Goal: Information Seeking & Learning: Learn about a topic

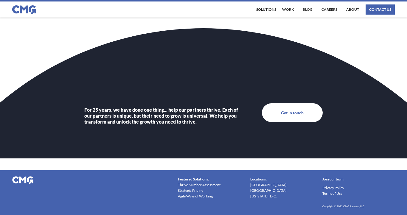
scroll to position [2042, 0]
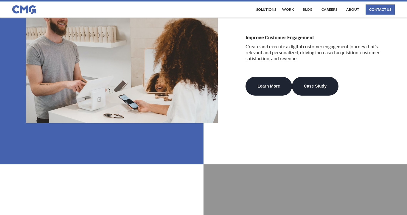
scroll to position [1433, 0]
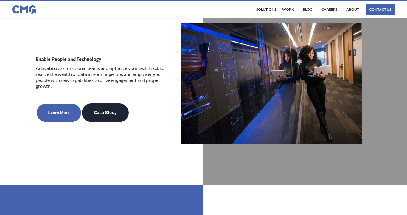
click at [63, 104] on link "Learn More" at bounding box center [59, 113] width 44 height 18
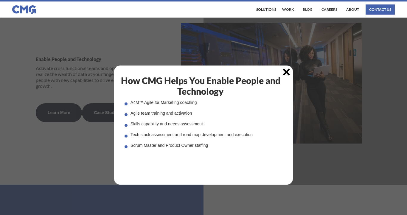
click at [287, 71] on img at bounding box center [285, 71] width 7 height 7
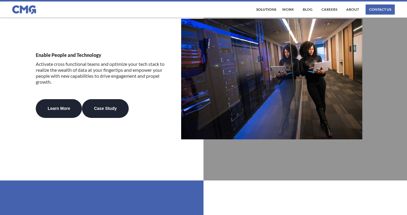
scroll to position [1438, 0]
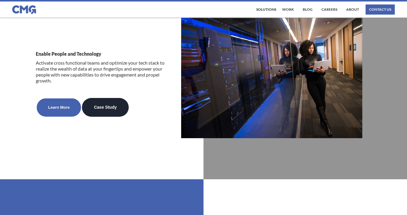
click at [60, 99] on link "Learn More" at bounding box center [59, 107] width 44 height 18
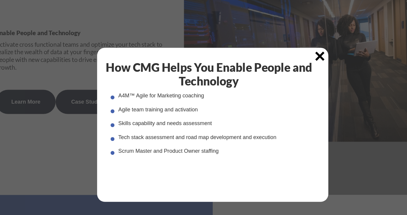
click at [283, 75] on img at bounding box center [285, 71] width 7 height 7
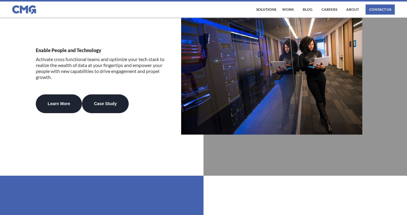
scroll to position [1384, 0]
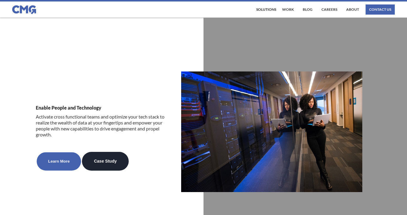
click at [56, 152] on link "Learn More" at bounding box center [59, 161] width 44 height 18
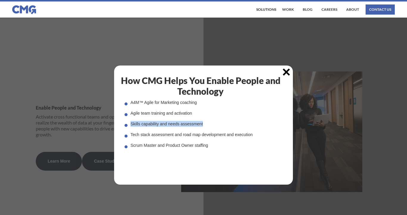
drag, startPoint x: 126, startPoint y: 124, endPoint x: 206, endPoint y: 125, distance: 79.2
click at [206, 125] on div "A4M™ Agile for Marketing coaching Agile team training and activation Skills cap…" at bounding box center [208, 123] width 168 height 49
copy div "Skills capability and needs assessment"
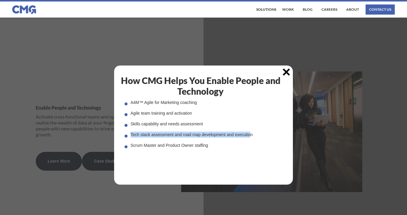
drag, startPoint x: 131, startPoint y: 135, endPoint x: 250, endPoint y: 135, distance: 119.0
click at [250, 135] on div "Tech stack assessment and road map development and execution" at bounding box center [191, 135] width 122 height 6
copy div "Tech stack assessment and road map development and executio"
click at [287, 70] on img at bounding box center [285, 71] width 7 height 7
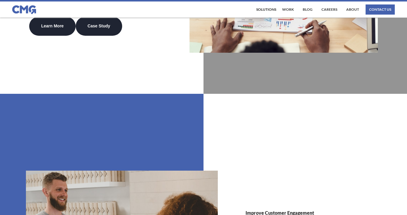
scroll to position [1033, 0]
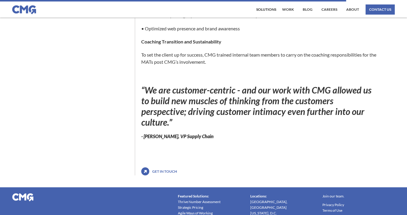
scroll to position [361, 0]
